Goal: Information Seeking & Learning: Learn about a topic

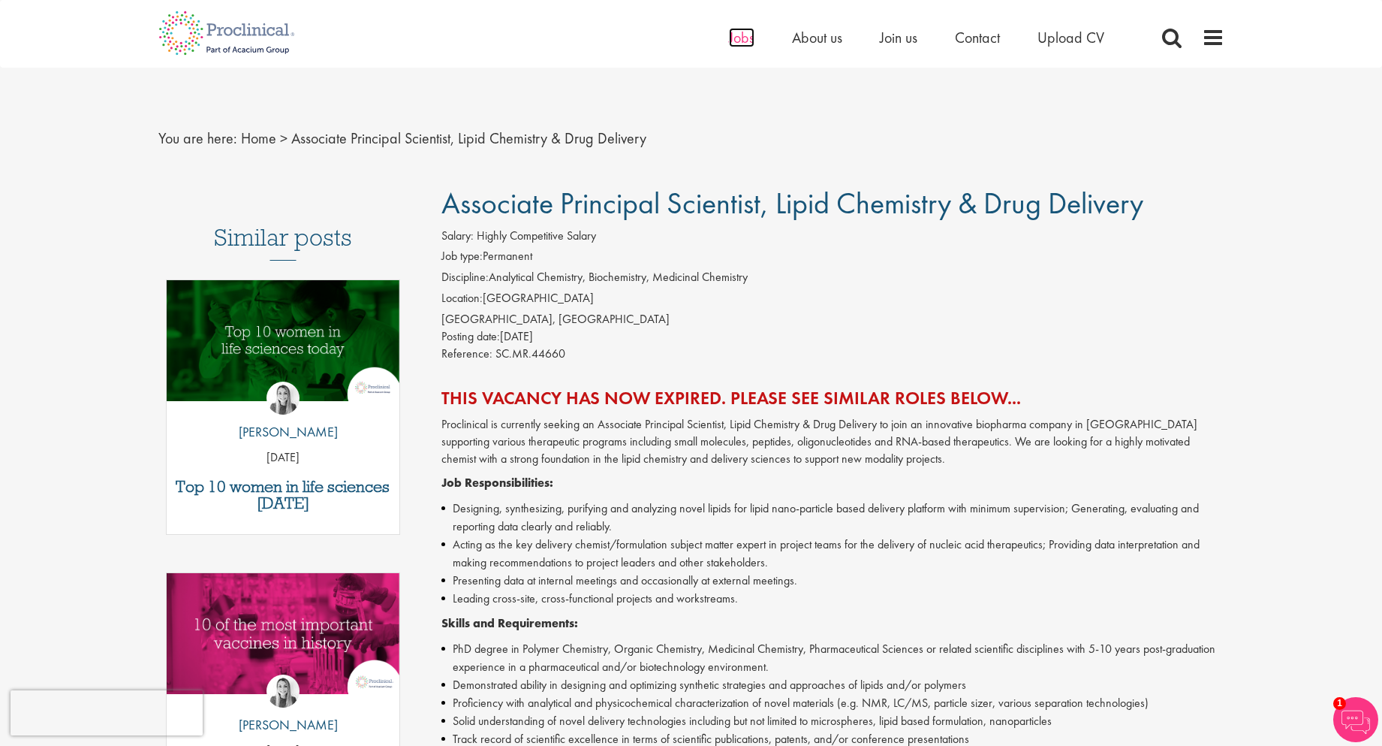
click at [752, 37] on span "Jobs" at bounding box center [742, 38] width 26 height 20
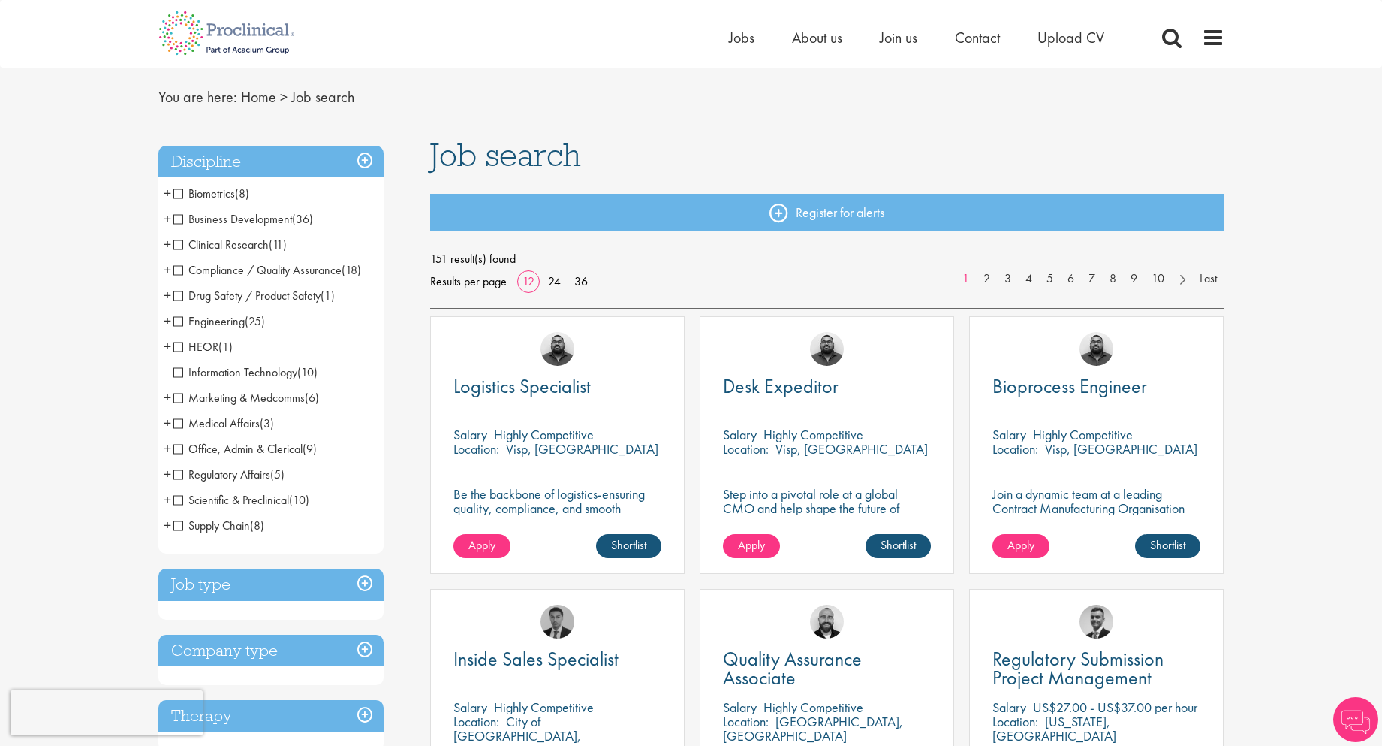
scroll to position [75, 0]
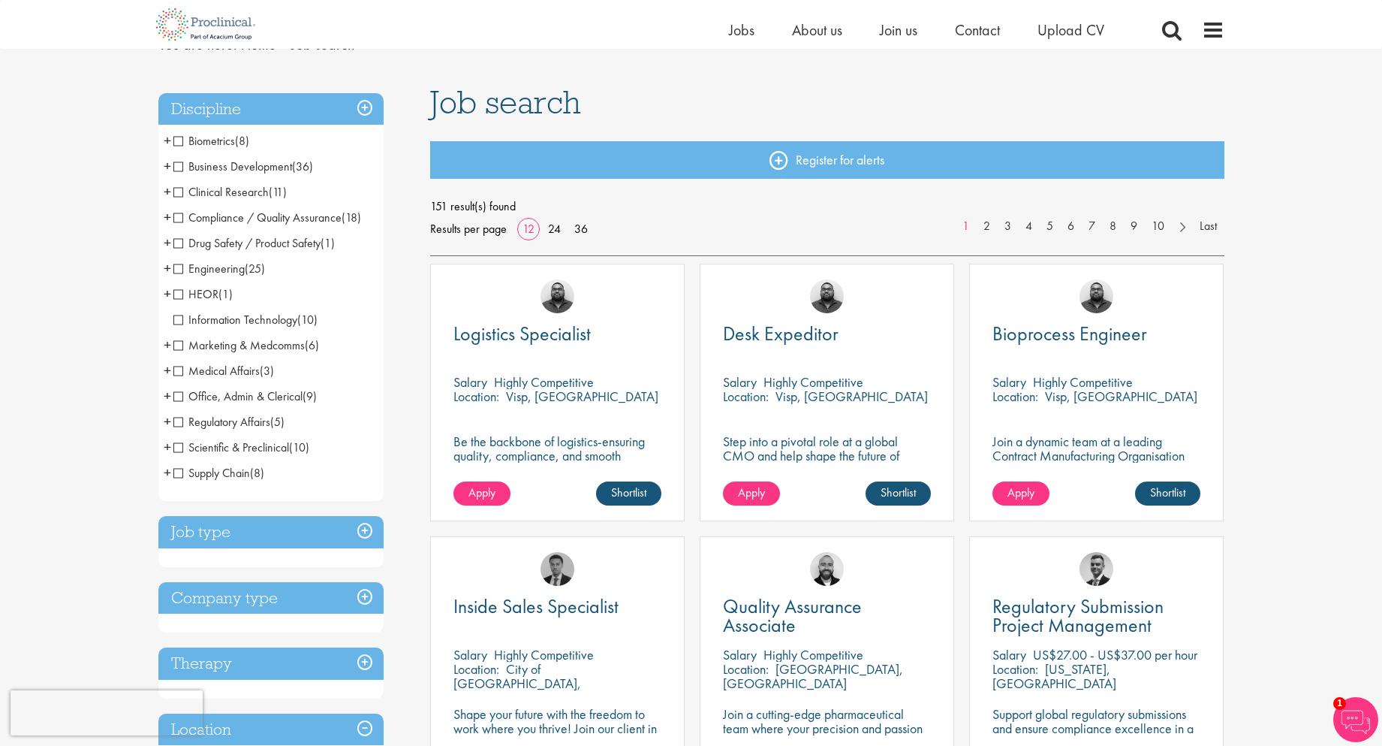
click at [177, 448] on span "Scientific & Preclinical" at bounding box center [231, 447] width 116 height 16
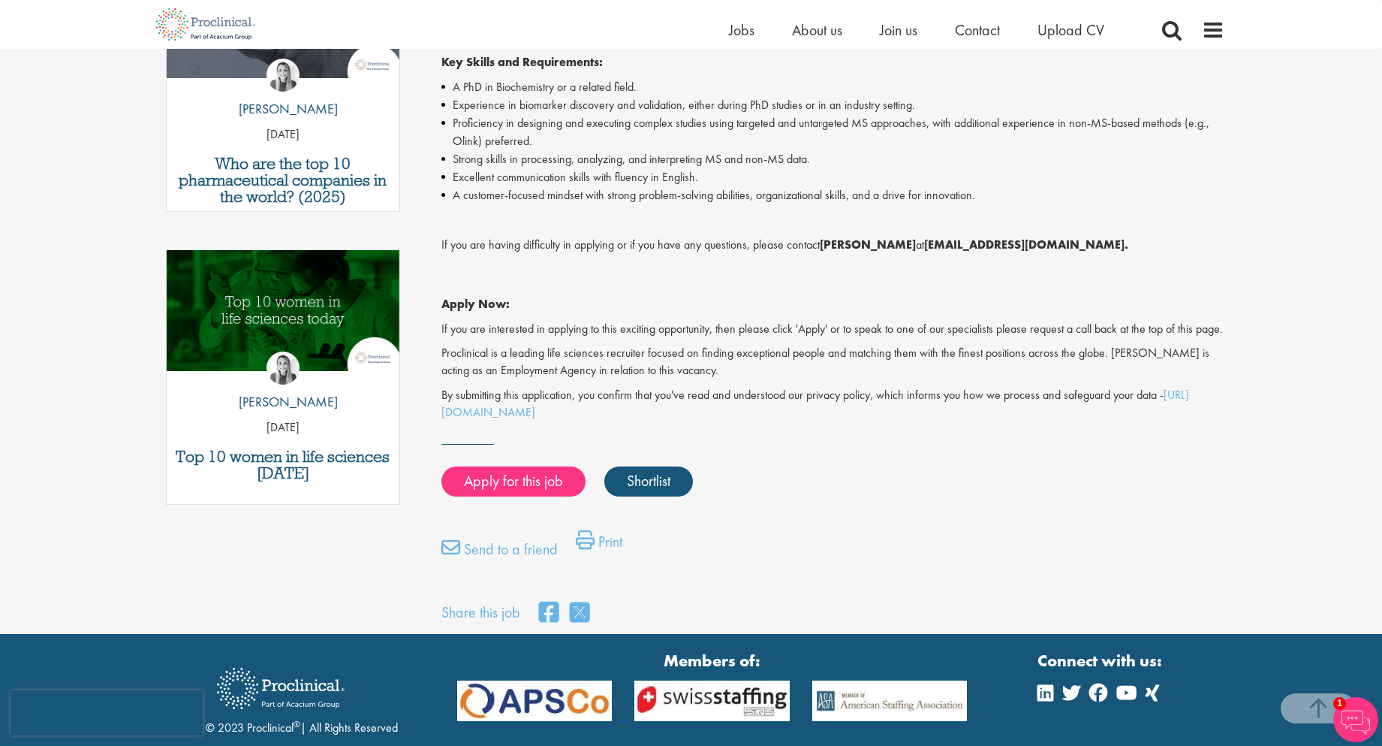
scroll to position [713, 0]
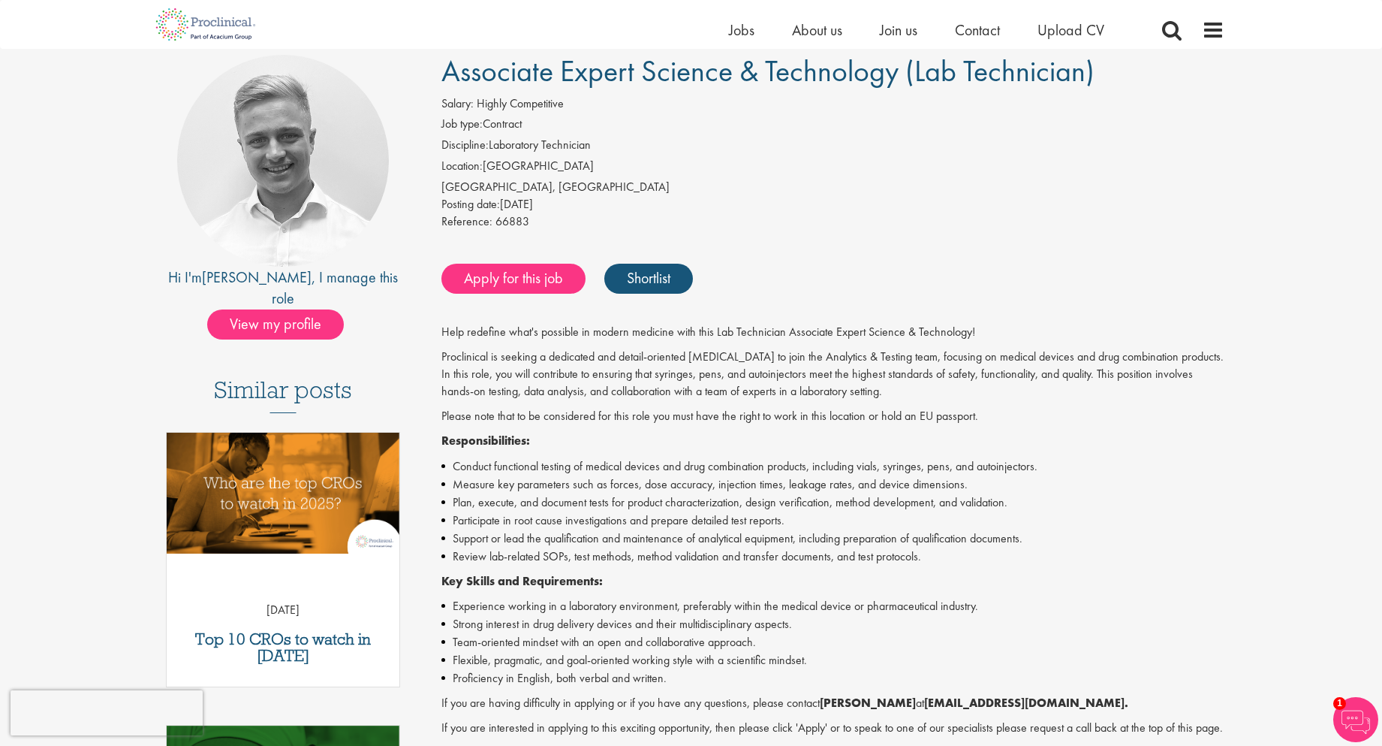
scroll to position [75, 0]
